Goal: Transaction & Acquisition: Obtain resource

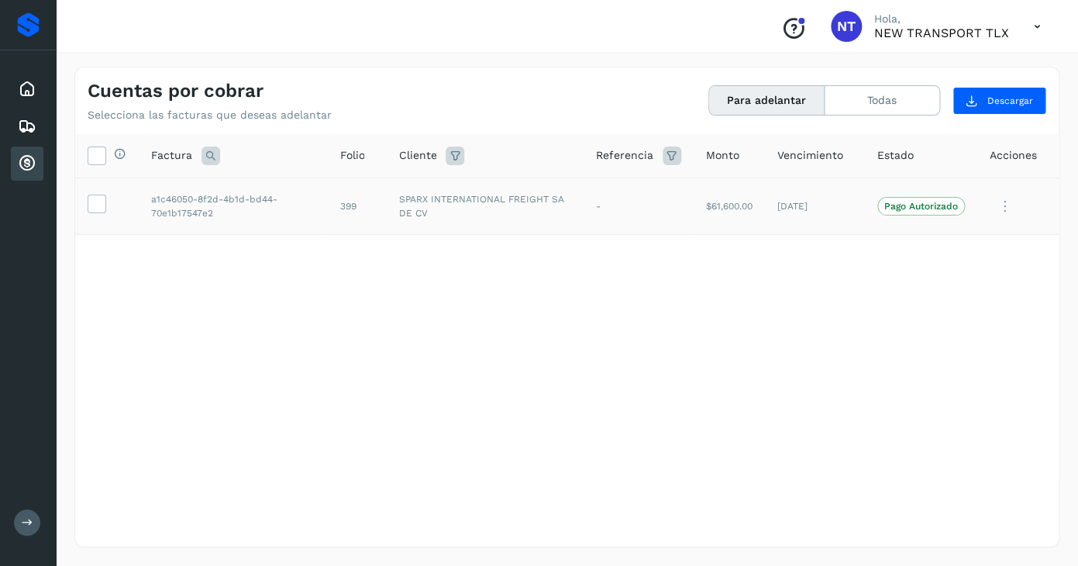
click at [98, 216] on td at bounding box center [107, 205] width 64 height 57
click at [99, 206] on icon at bounding box center [96, 203] width 16 height 16
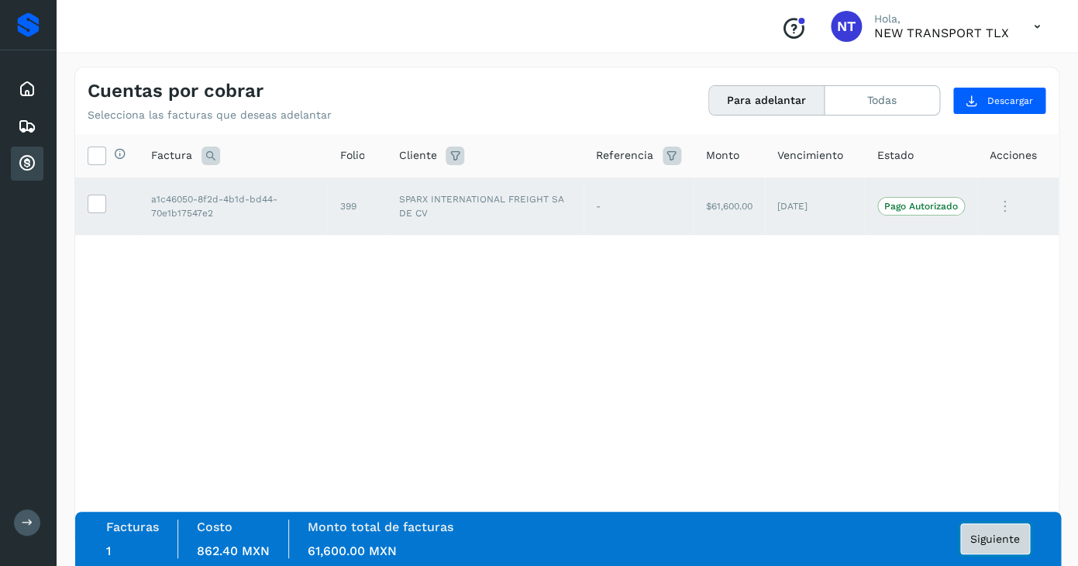
click at [978, 542] on span "Siguiente" at bounding box center [995, 538] width 50 height 11
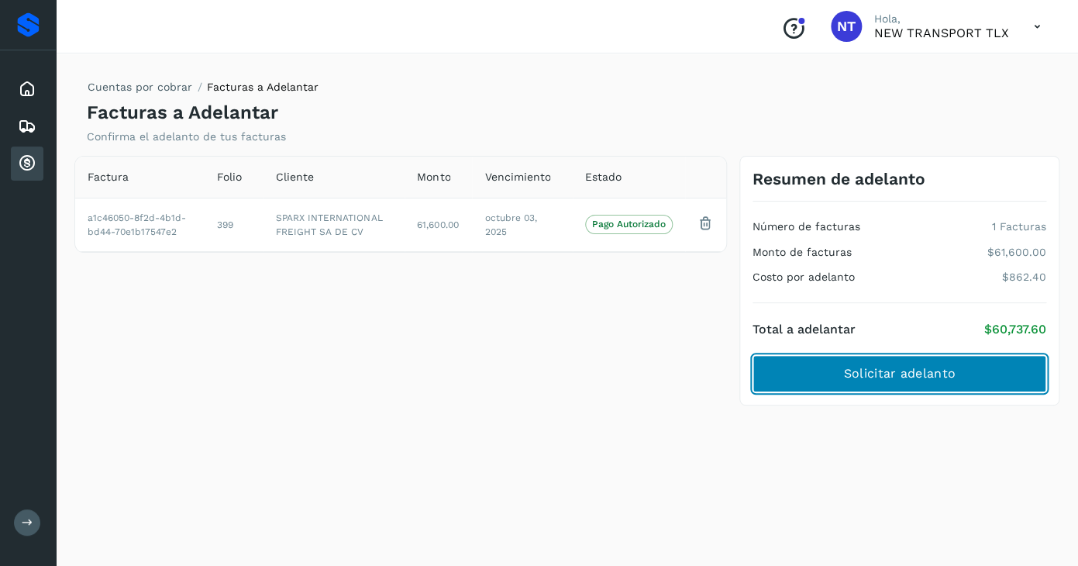
click at [914, 369] on span "Solicitar adelanto" at bounding box center [899, 373] width 112 height 17
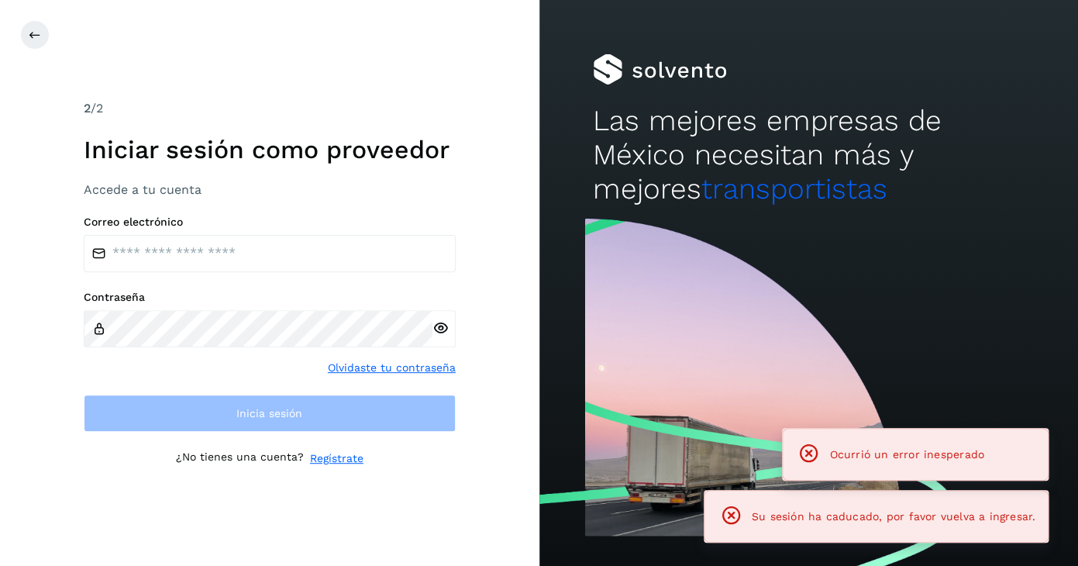
type input "**********"
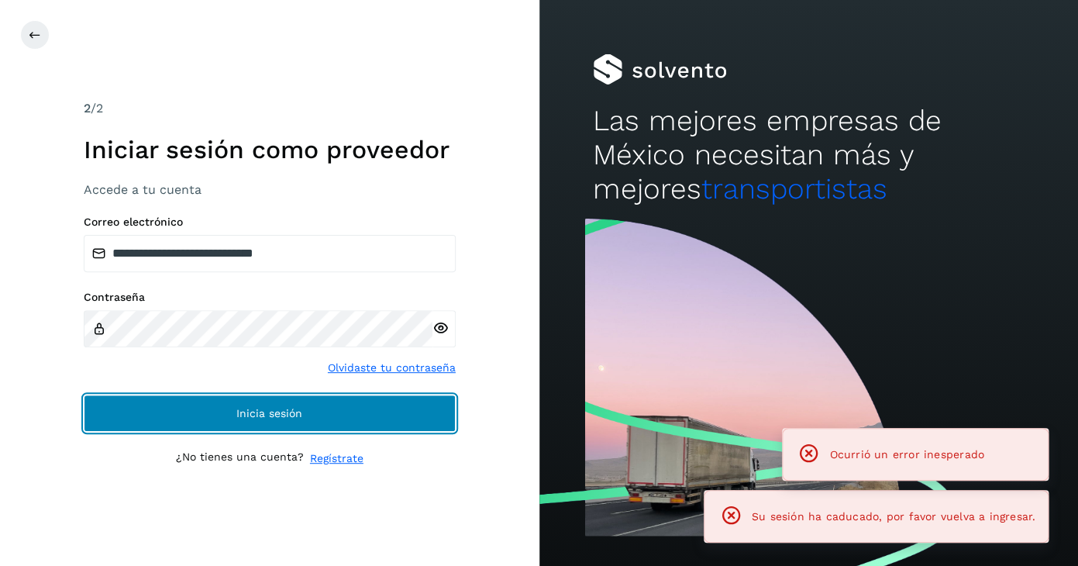
click at [372, 406] on button "Inicia sesión" at bounding box center [270, 412] width 372 height 37
